Goal: Task Accomplishment & Management: Use online tool/utility

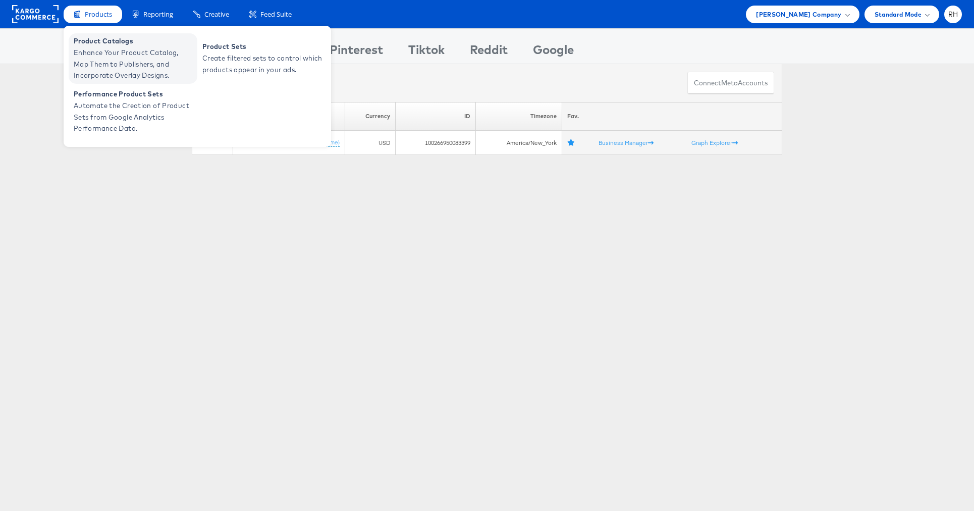
click at [100, 50] on span "Enhance Your Product Catalog, Map Them to Publishers, and Incorporate Overlay D…" at bounding box center [134, 64] width 121 height 34
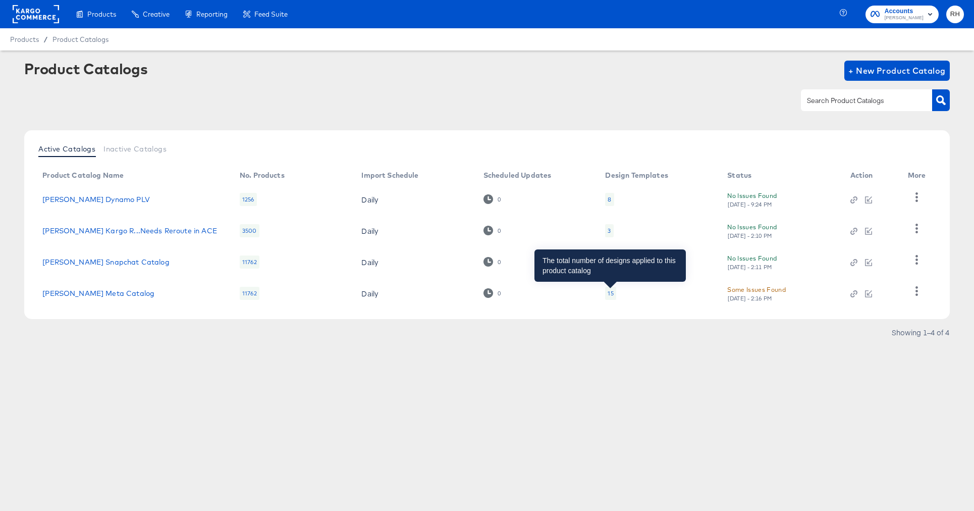
click at [611, 293] on div "15" at bounding box center [611, 293] width 6 height 8
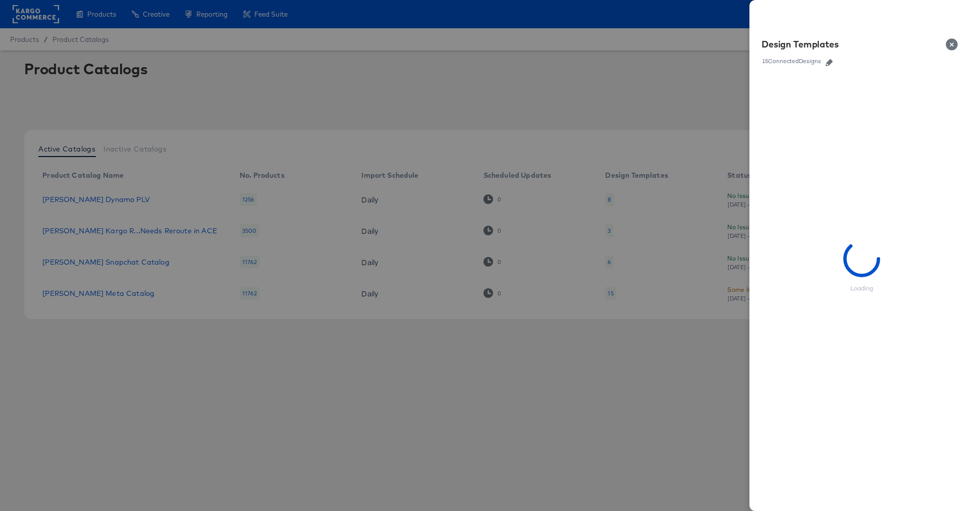
click at [828, 62] on icon "button" at bounding box center [829, 62] width 7 height 7
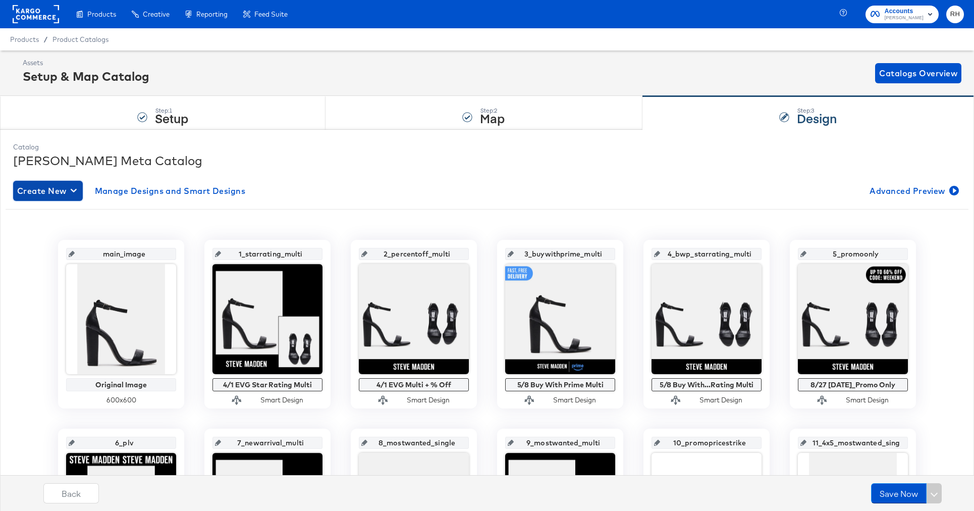
click at [58, 189] on span "Create New" at bounding box center [48, 191] width 62 height 14
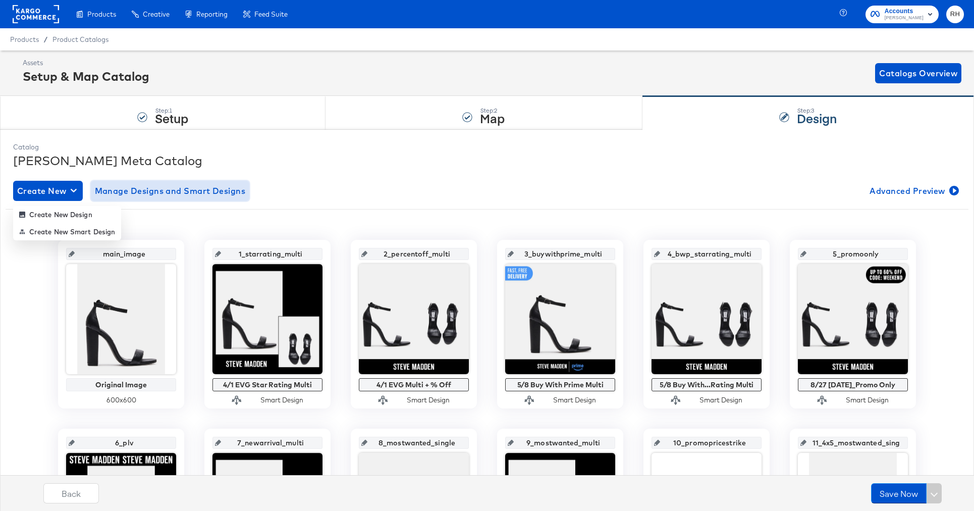
click at [149, 190] on span "Manage Designs and Smart Designs" at bounding box center [170, 191] width 151 height 14
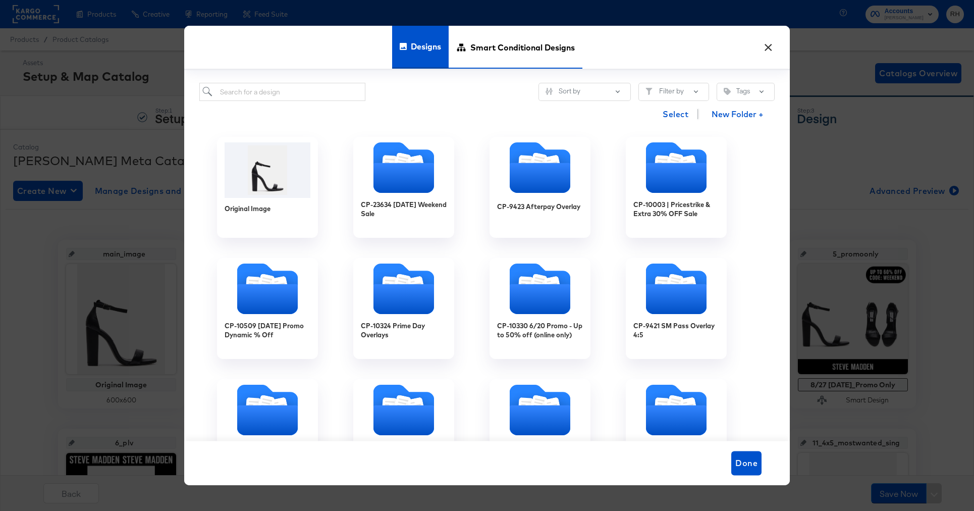
click at [508, 51] on span "Smart Conditional Designs" at bounding box center [522, 47] width 104 height 44
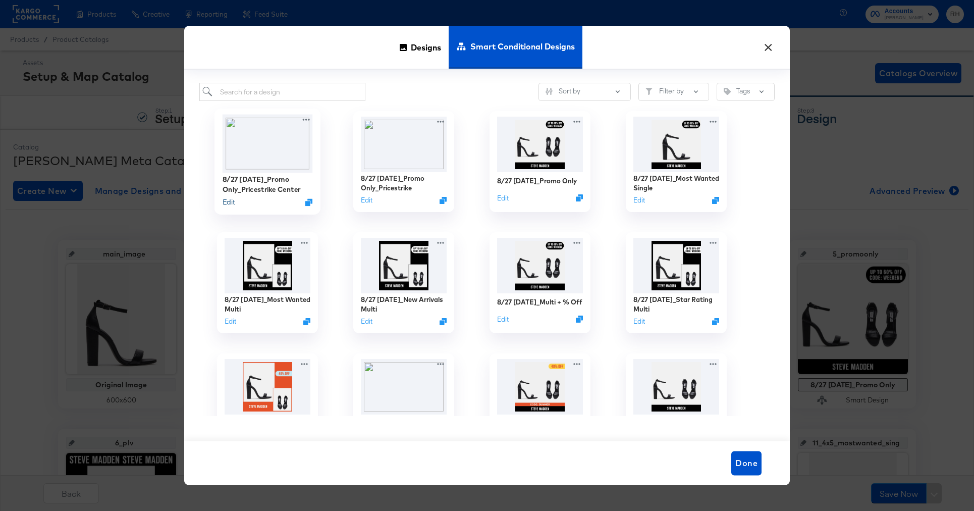
click at [232, 203] on button "Edit" at bounding box center [229, 202] width 12 height 10
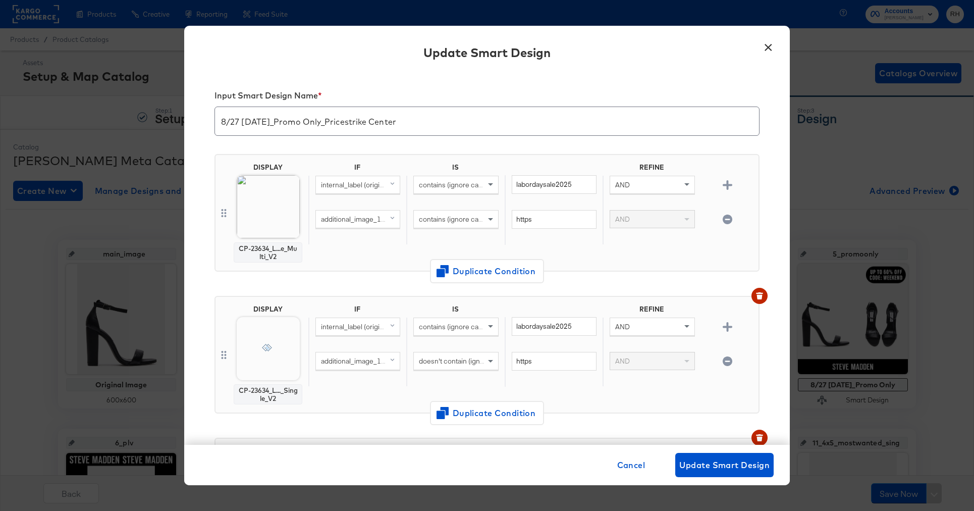
click at [369, 186] on span "internal_label (original)" at bounding box center [356, 184] width 70 height 9
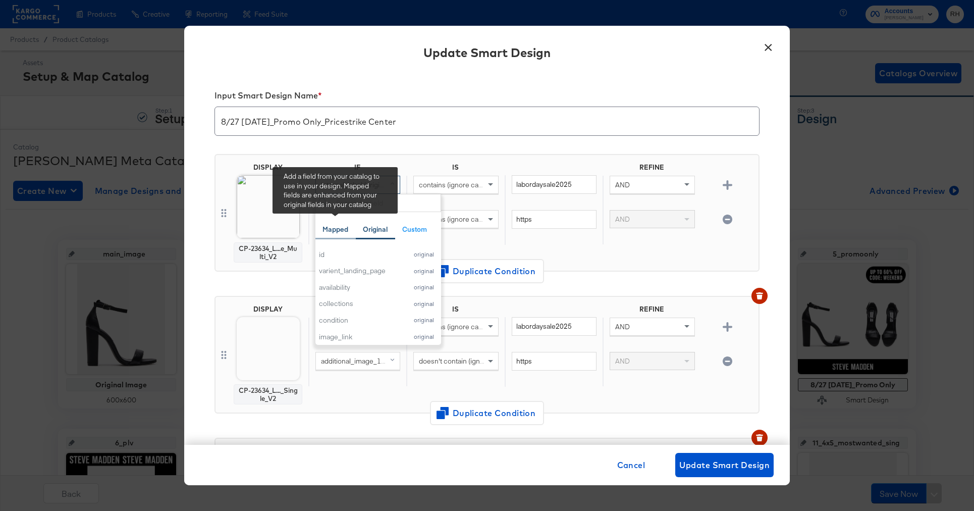
click at [331, 226] on div "Mapped" at bounding box center [335, 230] width 26 height 10
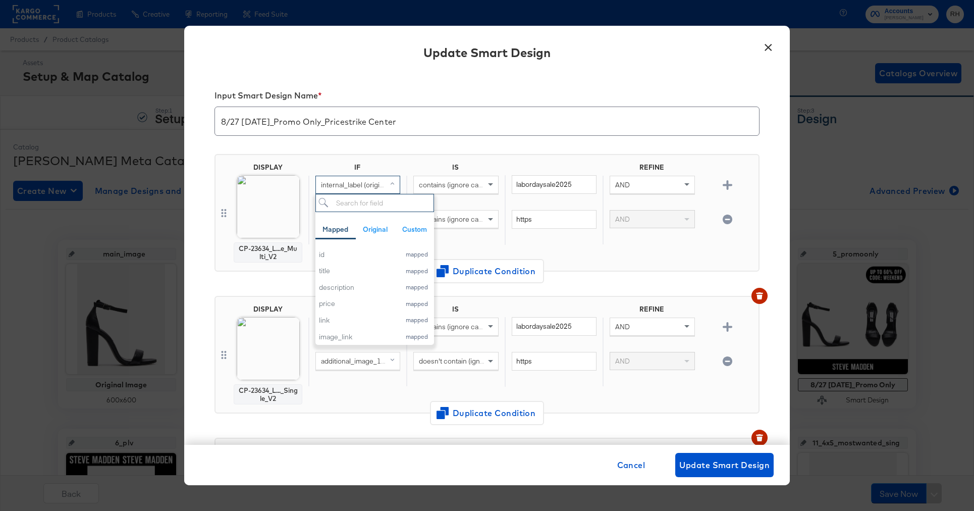
click at [372, 199] on input "search" at bounding box center [374, 203] width 119 height 19
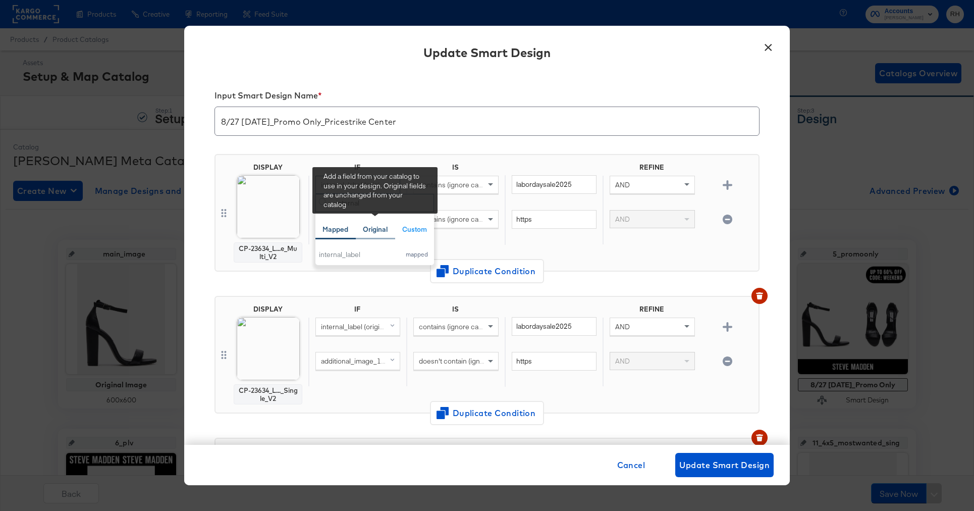
type input "internal"
click at [384, 229] on div "Original" at bounding box center [375, 230] width 25 height 10
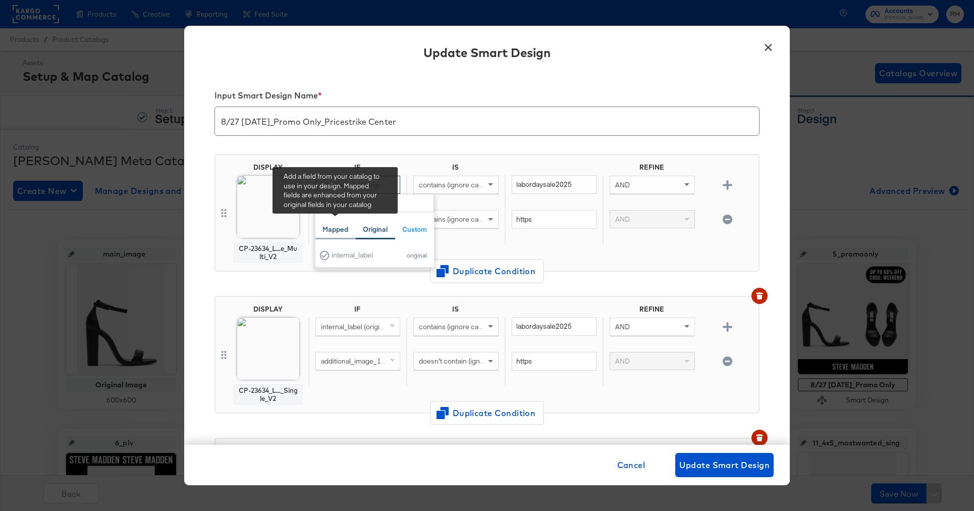
click at [341, 232] on div "Mapped" at bounding box center [335, 230] width 26 height 10
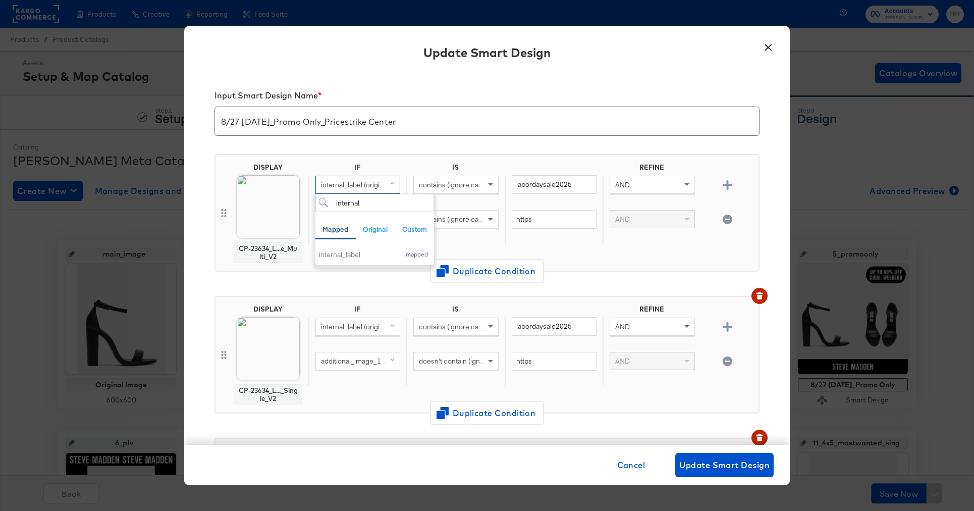
click at [772, 43] on button "×" at bounding box center [768, 45] width 18 height 18
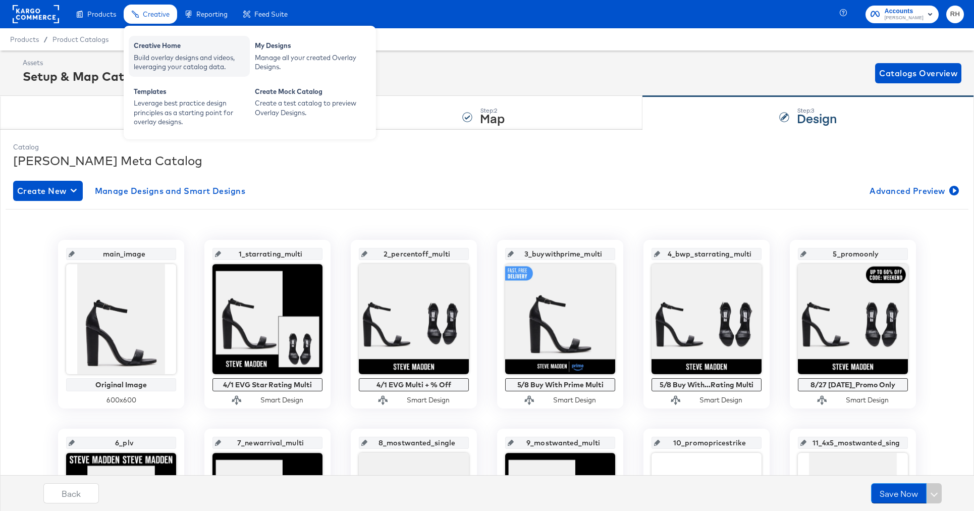
click at [165, 65] on div "Build overlay designs and videos, leveraging your catalog data." at bounding box center [189, 62] width 111 height 19
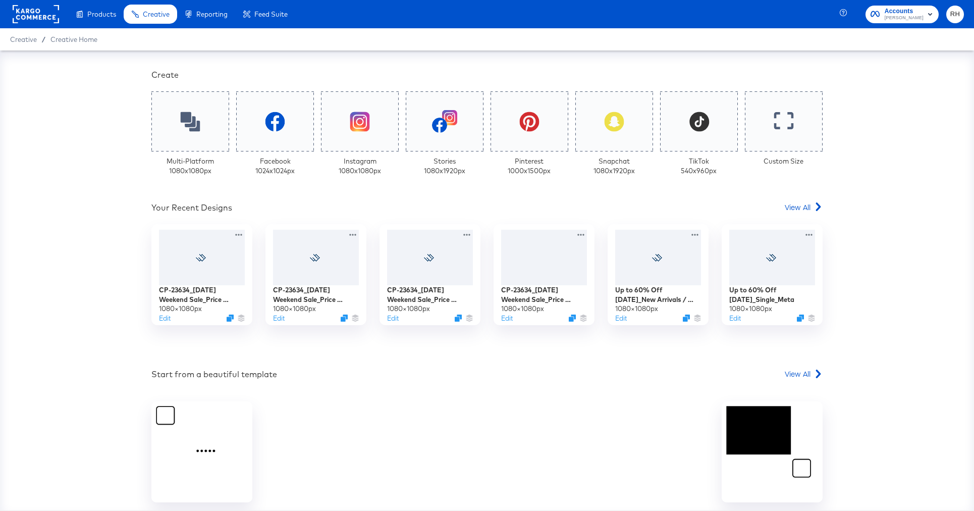
scroll to position [271, 0]
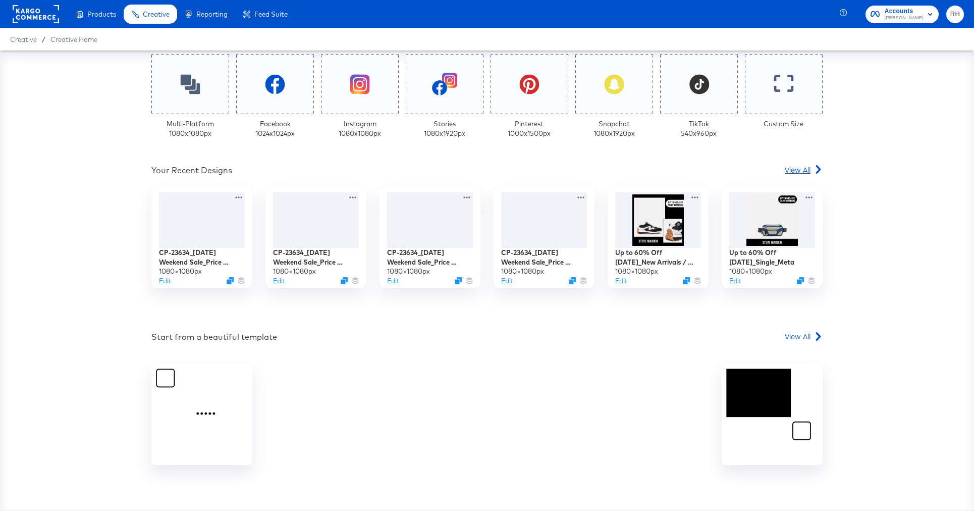
click at [803, 171] on span "View All" at bounding box center [798, 170] width 26 height 10
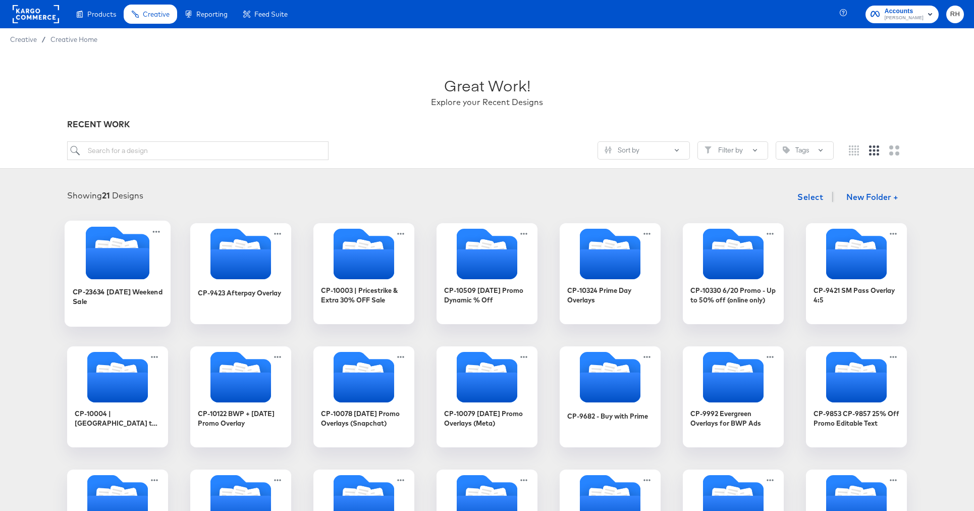
click at [135, 256] on icon "Folder" at bounding box center [118, 263] width 64 height 31
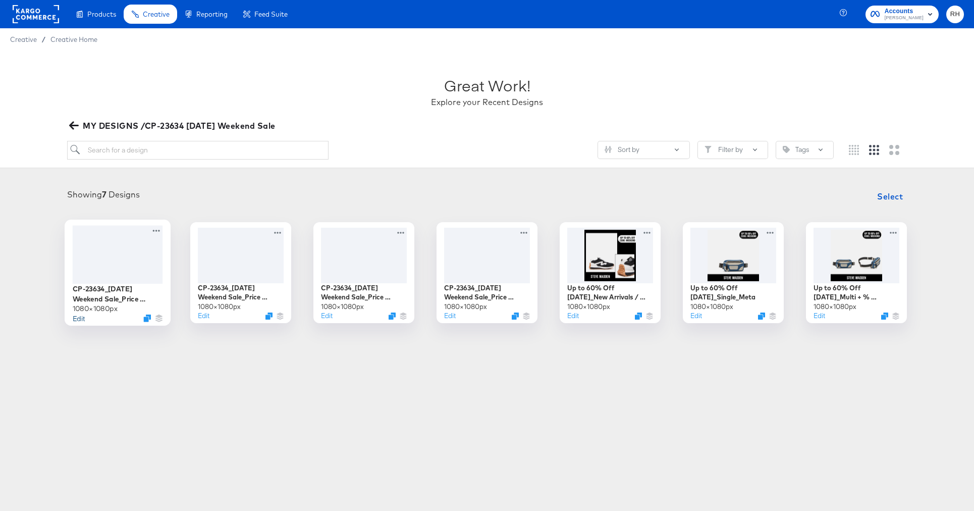
click at [75, 319] on button "Edit" at bounding box center [79, 318] width 12 height 10
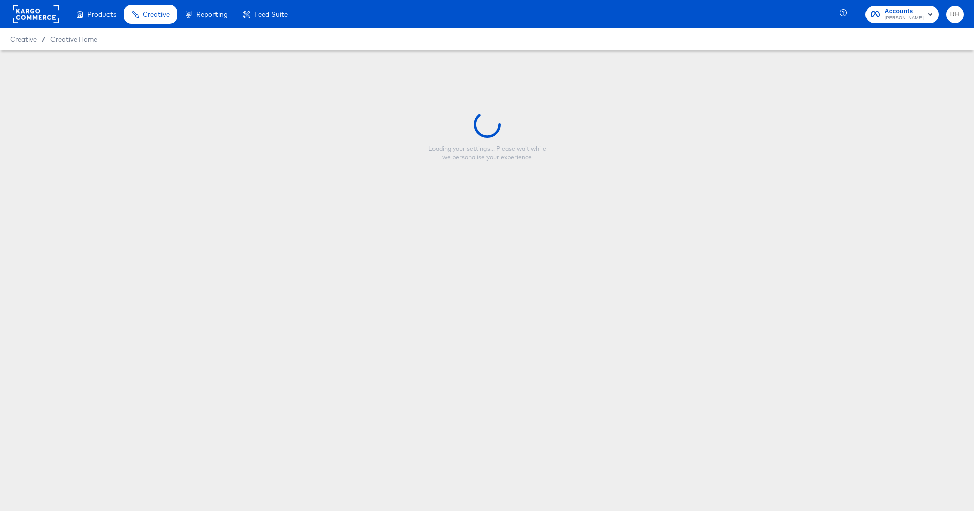
type input "CP-23634_[DATE] Weekend Sale_Price Strike_Single_V2"
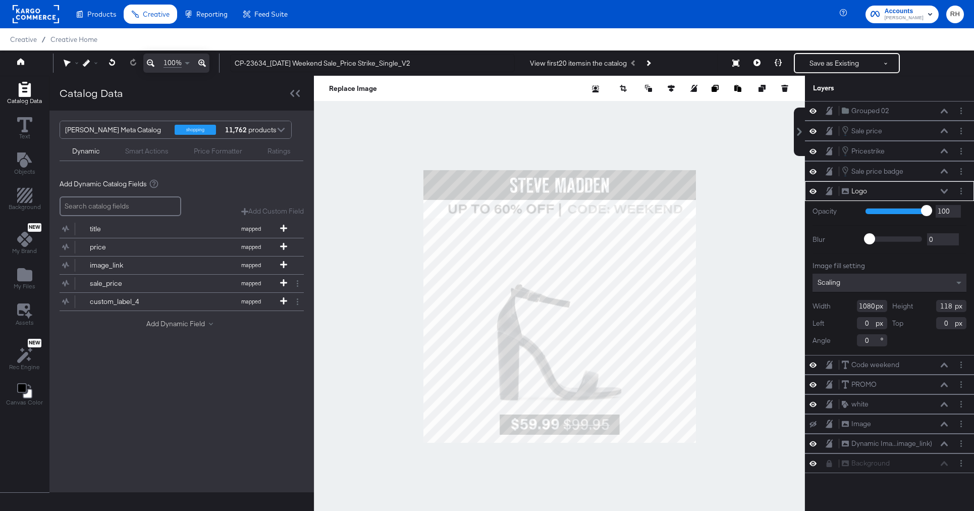
click at [151, 323] on button "Add Dynamic Field" at bounding box center [181, 324] width 71 height 10
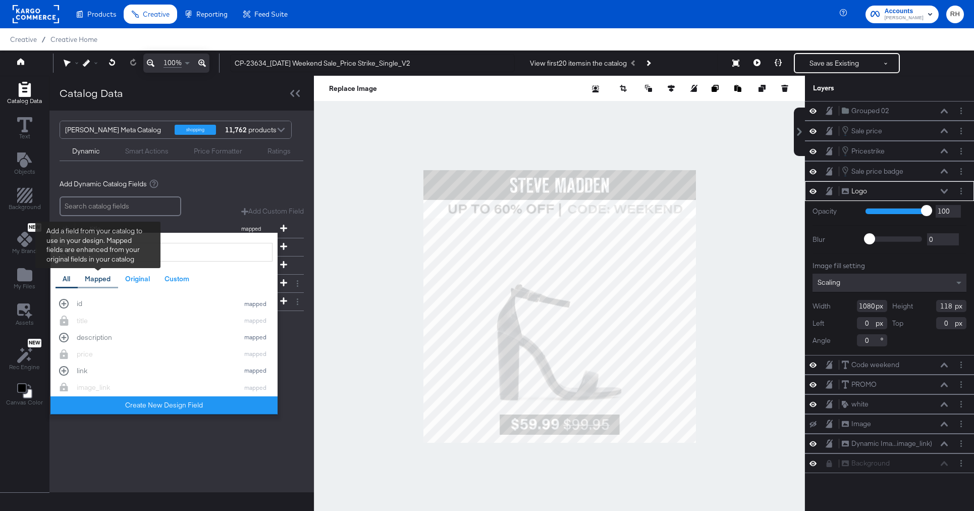
click at [95, 283] on div "Mapped" at bounding box center [98, 279] width 26 height 10
click at [66, 283] on div "All" at bounding box center [67, 279] width 22 height 20
click at [88, 252] on input "search" at bounding box center [164, 252] width 217 height 19
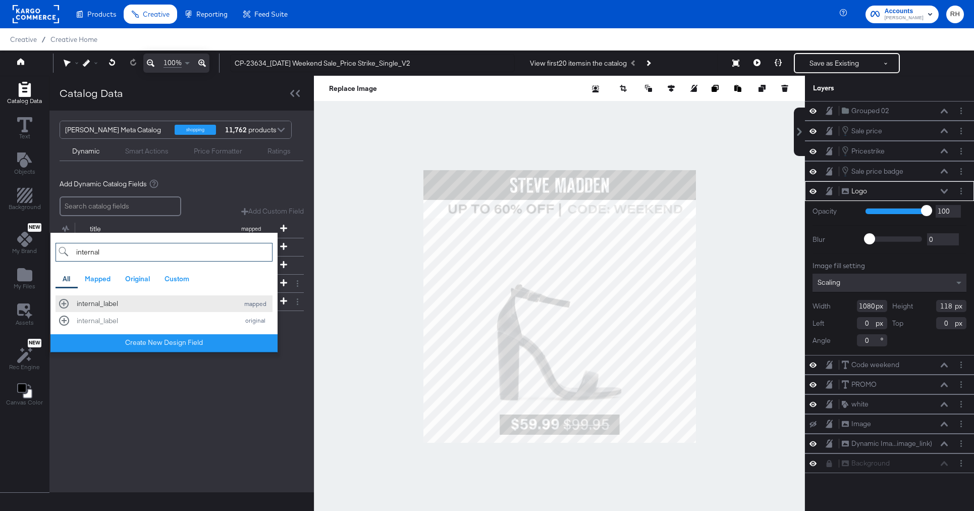
type input "internal"
click at [63, 303] on div "internal_label mapped" at bounding box center [164, 304] width 210 height 10
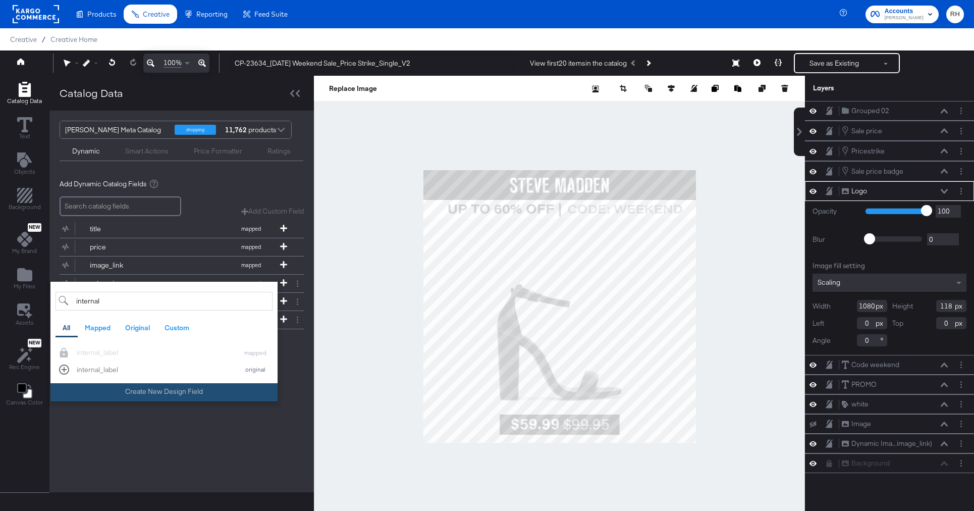
click at [220, 392] on button "Create New Design Field" at bounding box center [163, 392] width 227 height 18
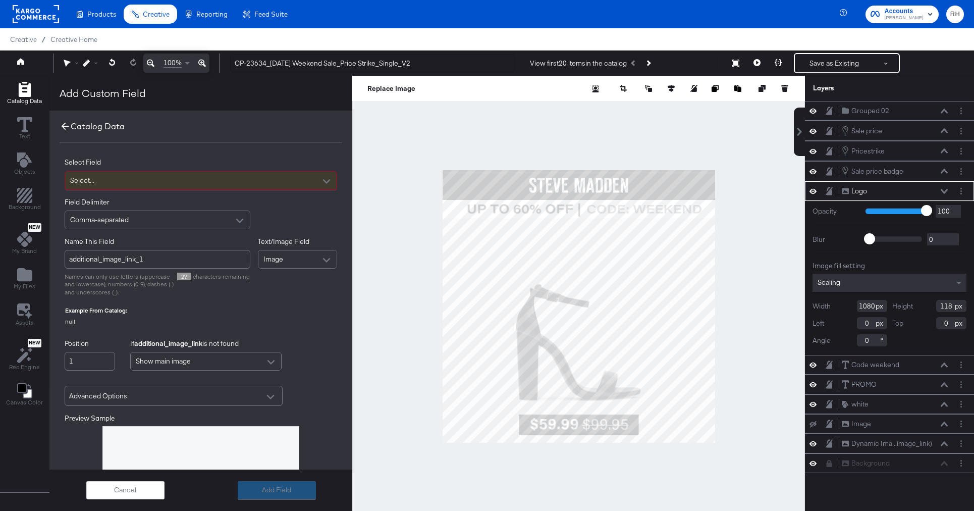
click at [66, 126] on icon at bounding box center [65, 126] width 11 height 11
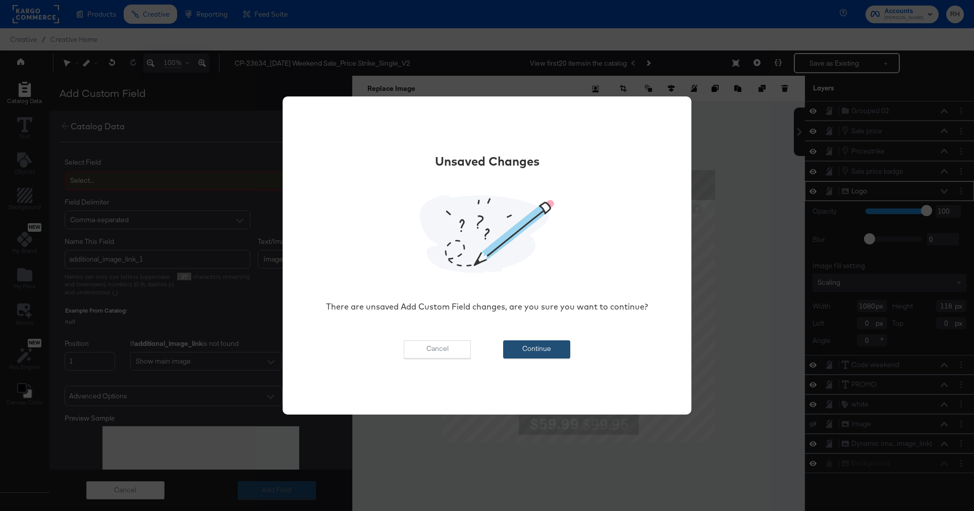
click at [532, 356] on button "Continue" at bounding box center [536, 349] width 67 height 18
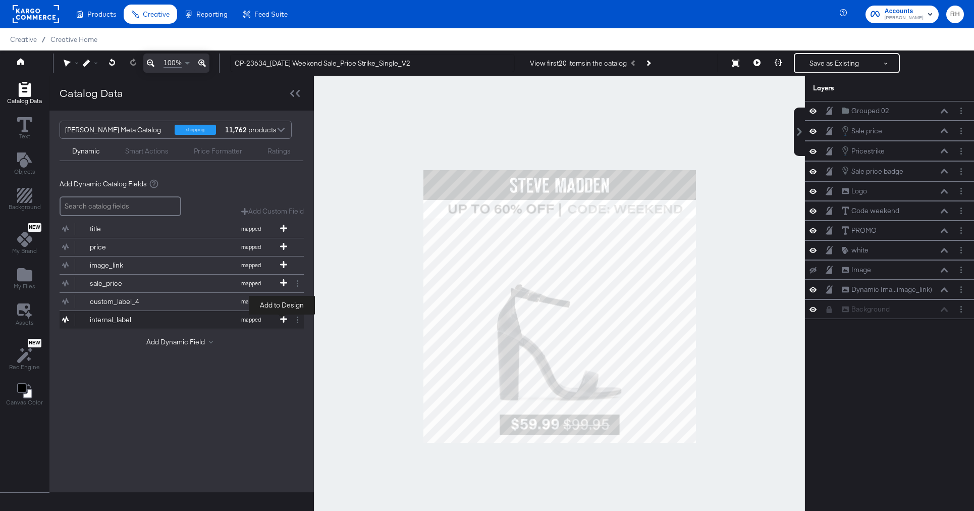
click at [280, 322] on span at bounding box center [284, 319] width 10 height 9
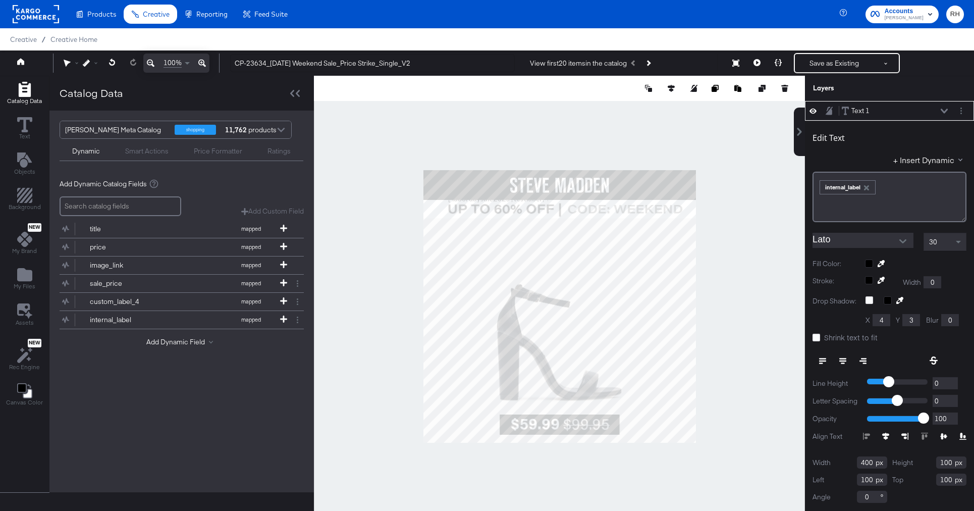
type input "99"
type input "306"
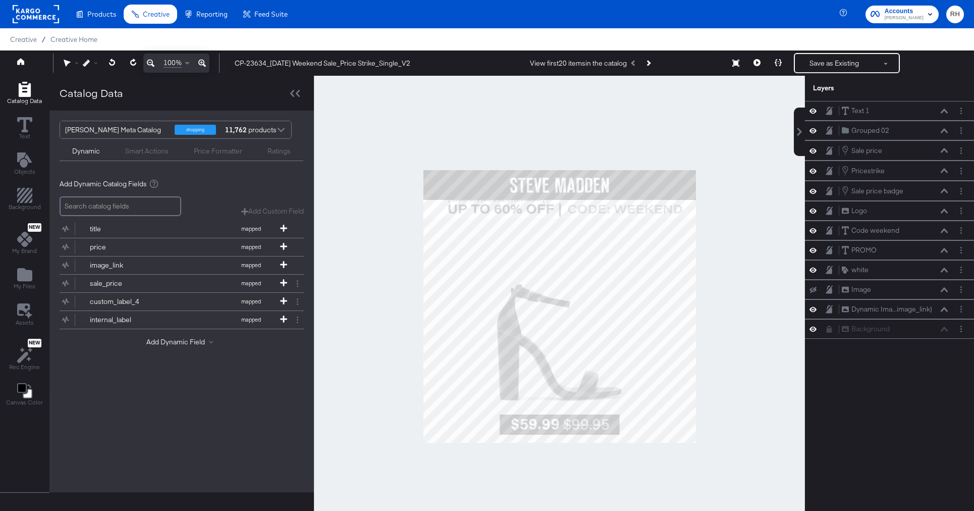
click at [158, 149] on div "Smart Actions" at bounding box center [146, 151] width 43 height 10
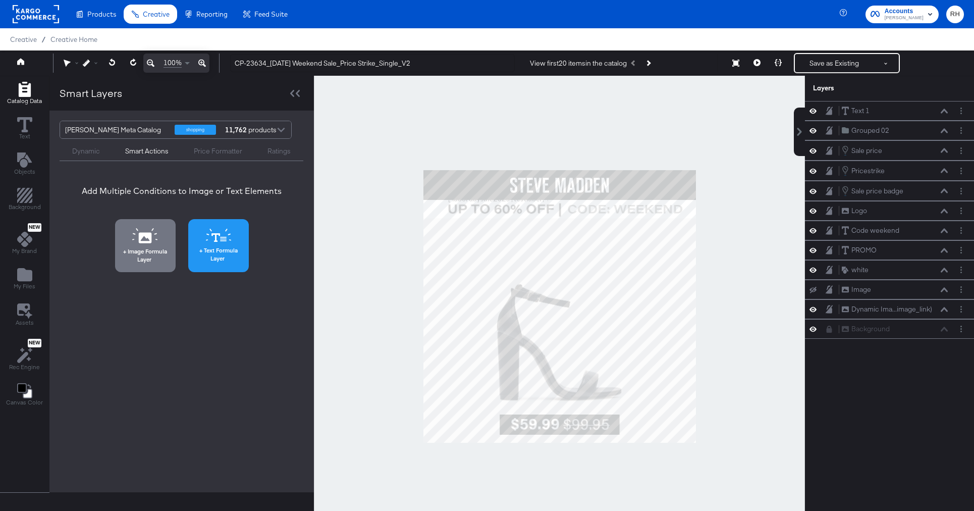
click at [205, 249] on span "Text Formula Layer" at bounding box center [218, 254] width 55 height 16
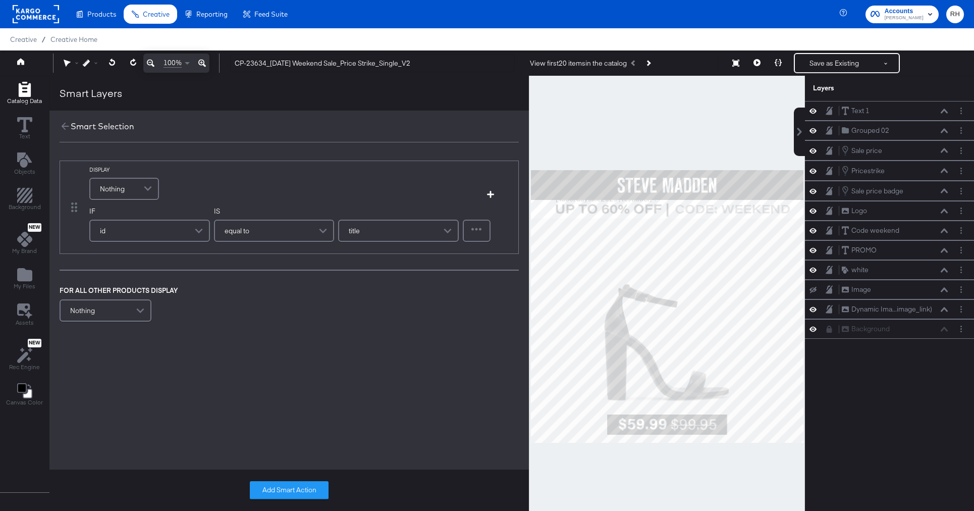
click at [121, 190] on span "Nothing" at bounding box center [112, 188] width 25 height 17
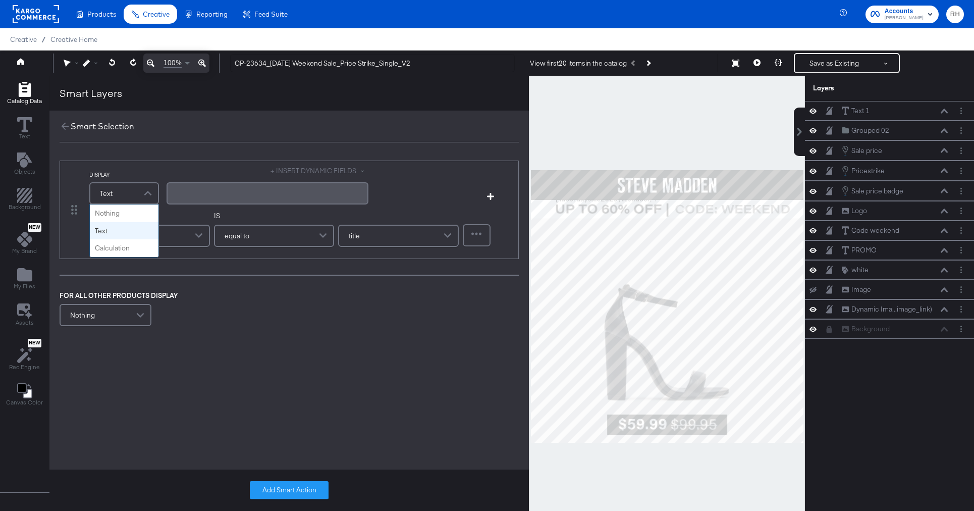
click at [127, 194] on div "Text" at bounding box center [124, 193] width 68 height 20
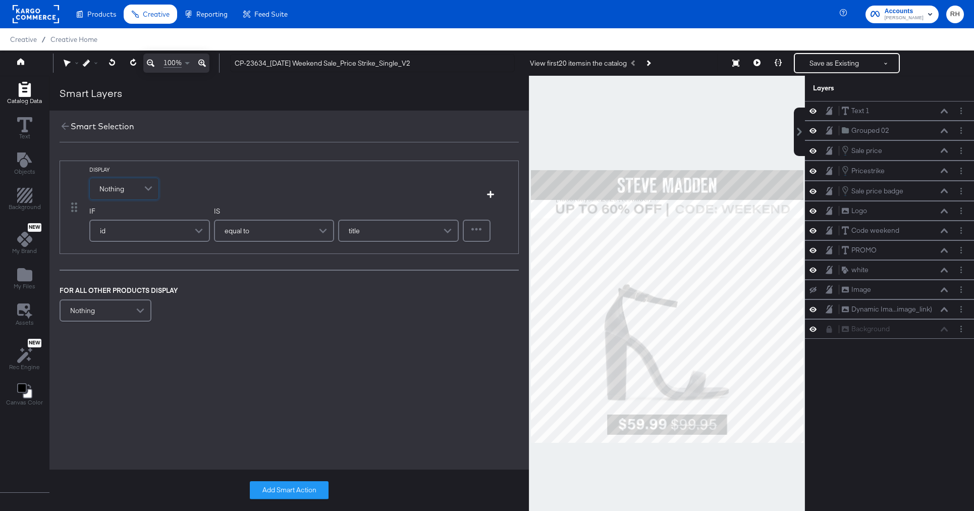
click at [128, 194] on div "Nothing" at bounding box center [124, 188] width 69 height 21
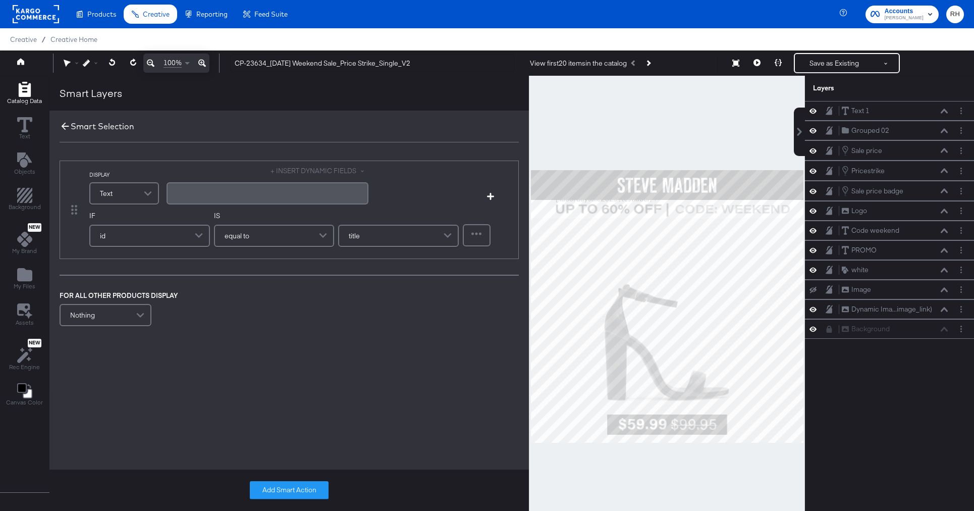
click at [61, 124] on icon at bounding box center [65, 126] width 11 height 11
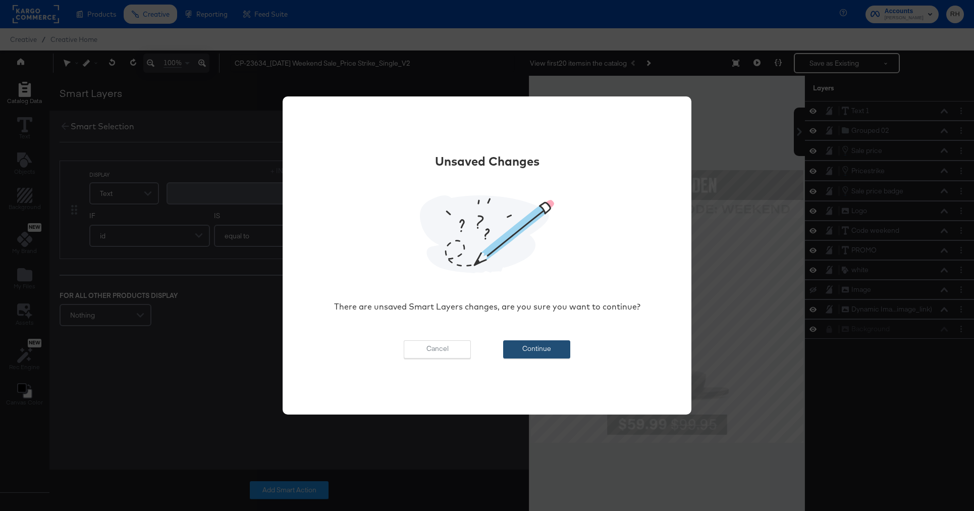
click at [521, 347] on button "Continue" at bounding box center [536, 349] width 67 height 18
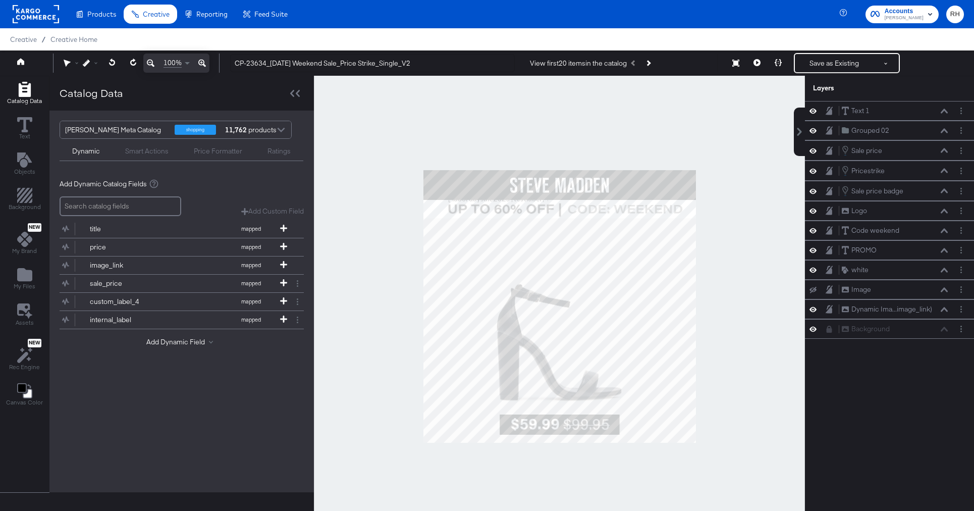
click at [139, 147] on div "Smart Actions" at bounding box center [146, 151] width 43 height 10
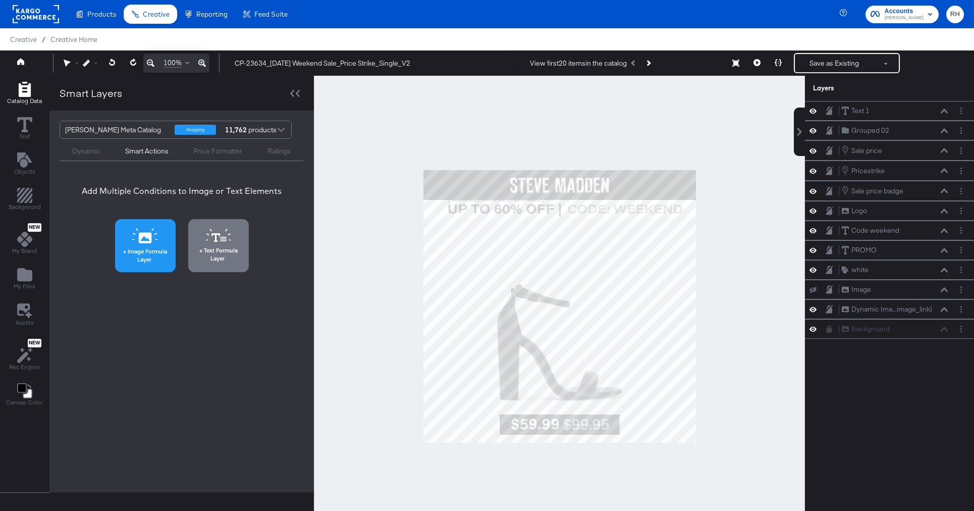
click at [134, 234] on icon at bounding box center [134, 234] width 3 height 2
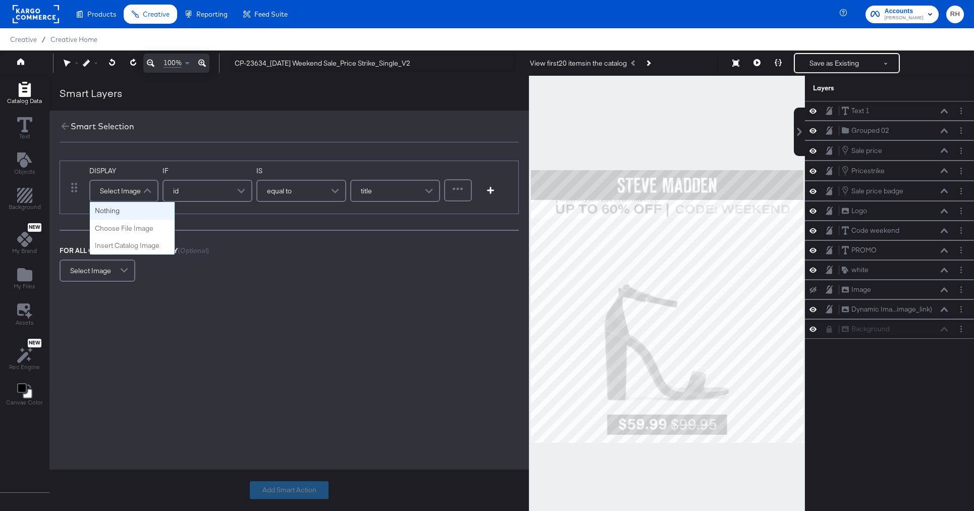
click at [109, 190] on div "Select Image" at bounding box center [123, 191] width 67 height 20
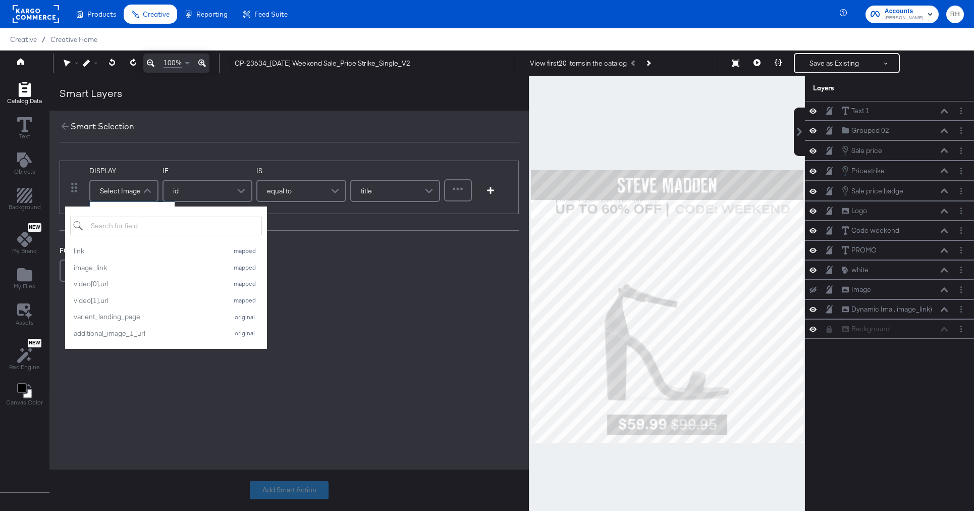
click at [121, 195] on div "Select Image" at bounding box center [123, 191] width 67 height 20
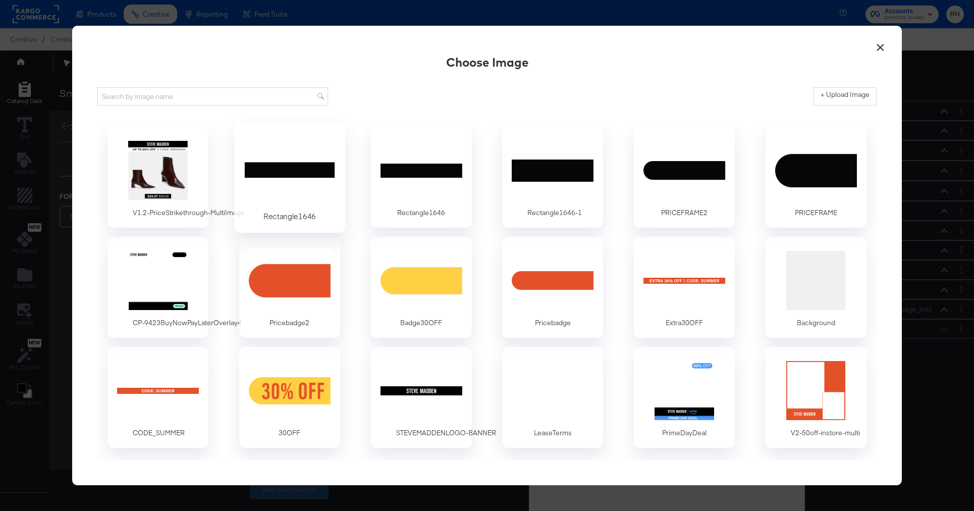
click at [297, 180] on div at bounding box center [289, 170] width 94 height 70
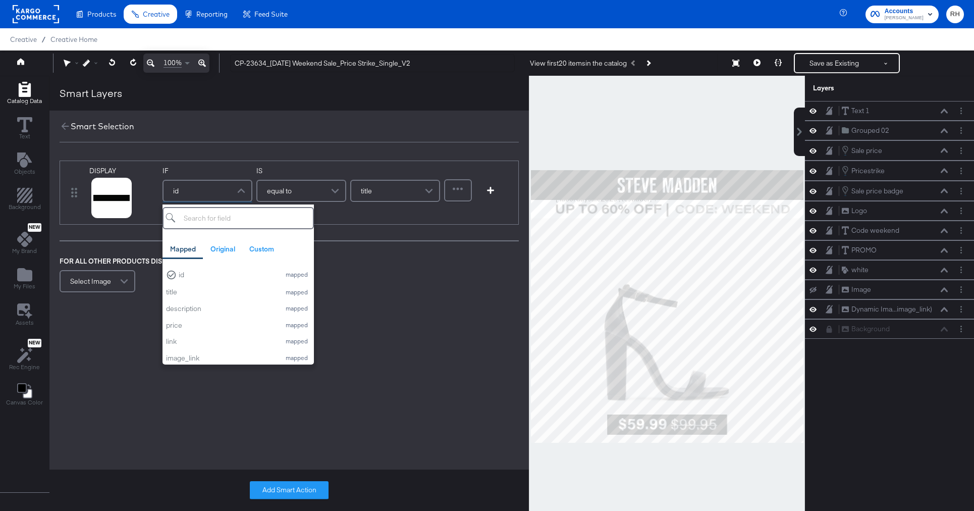
click at [209, 196] on div "id" at bounding box center [208, 191] width 88 height 20
type input "internal"
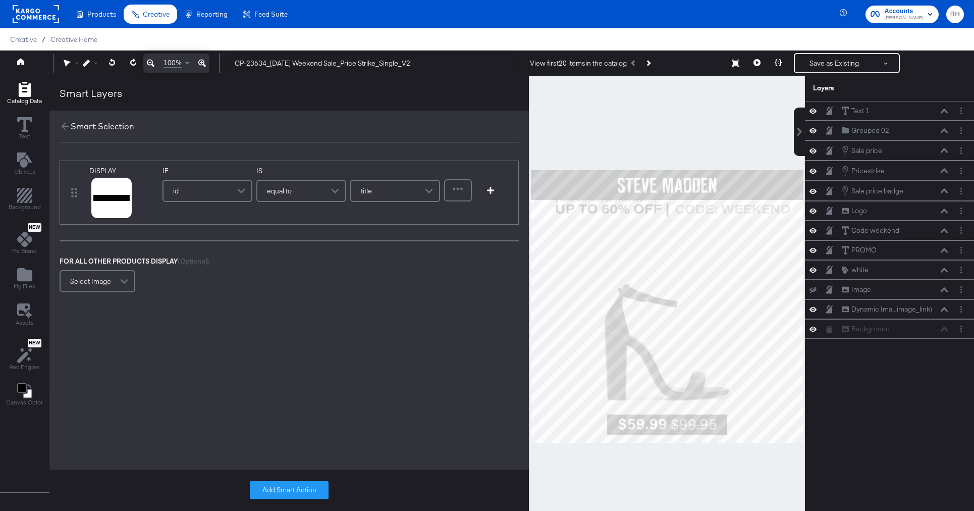
click at [357, 294] on div "FOR ALL OTHER PRODUCTS DISPLAY (Optional) Select Image" at bounding box center [289, 275] width 459 height 38
